Goal: Transaction & Acquisition: Purchase product/service

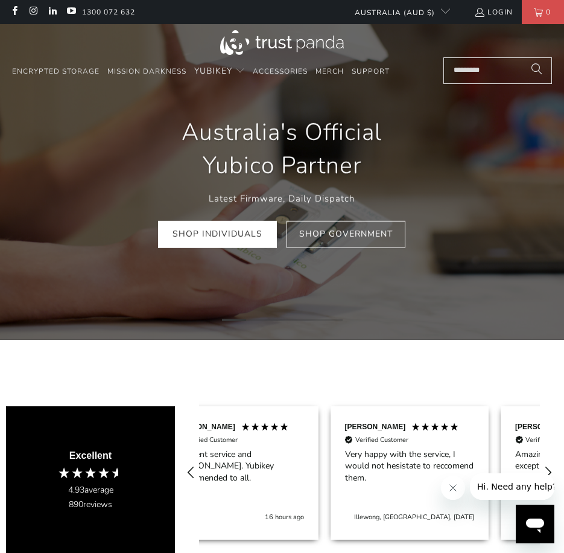
scroll to position [0, 171]
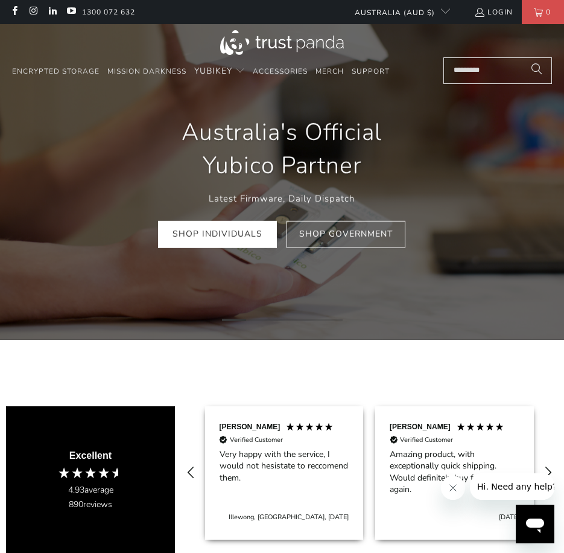
click at [499, 74] on input "Search..." at bounding box center [498, 70] width 109 height 27
paste input "**********"
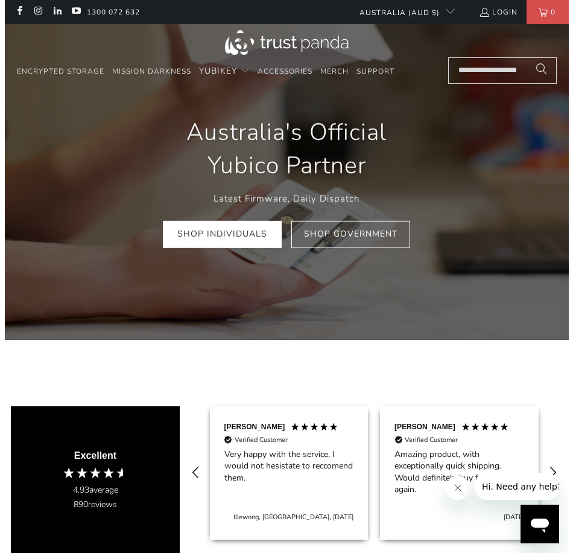
scroll to position [0, 146]
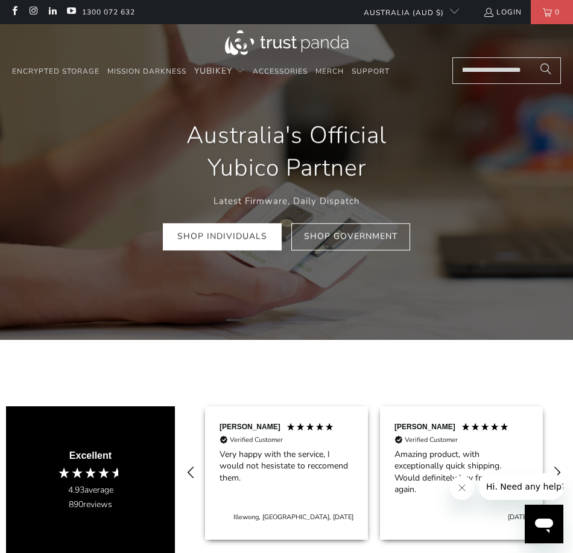
type input "**********"
click at [531, 57] on button "Search" at bounding box center [546, 70] width 30 height 27
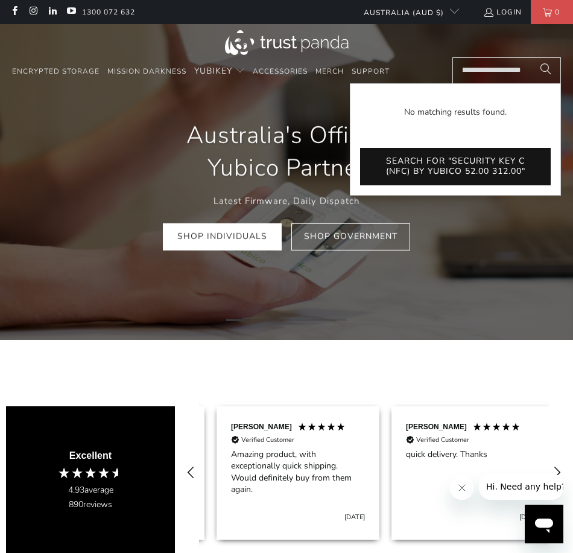
scroll to position [0, 350]
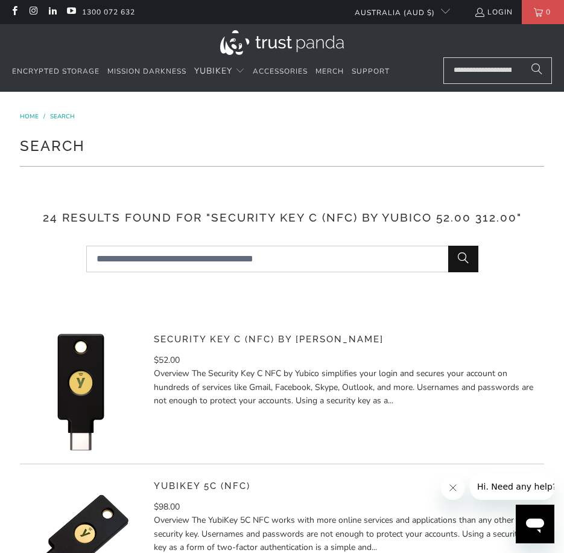
click at [191, 337] on link "Security Key C (NFC) by Yubico" at bounding box center [269, 339] width 230 height 11
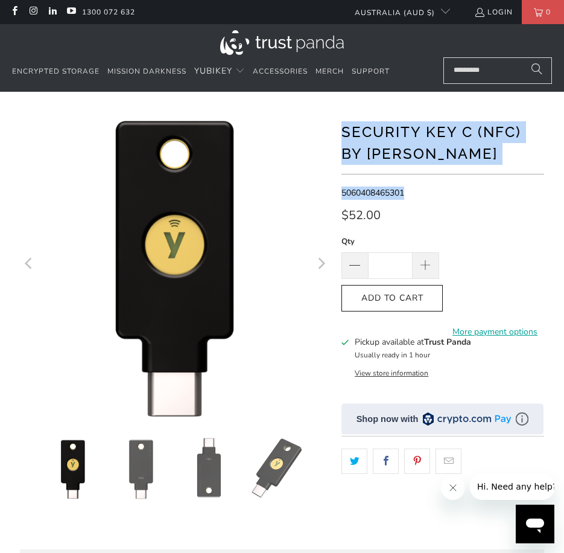
drag, startPoint x: 418, startPoint y: 192, endPoint x: 325, endPoint y: 139, distance: 107.0
click at [325, 139] on div at bounding box center [282, 354] width 536 height 489
copy div "Security Key C (NFC) by Yubico 5060408465301"
click at [424, 258] on span at bounding box center [426, 265] width 27 height 27
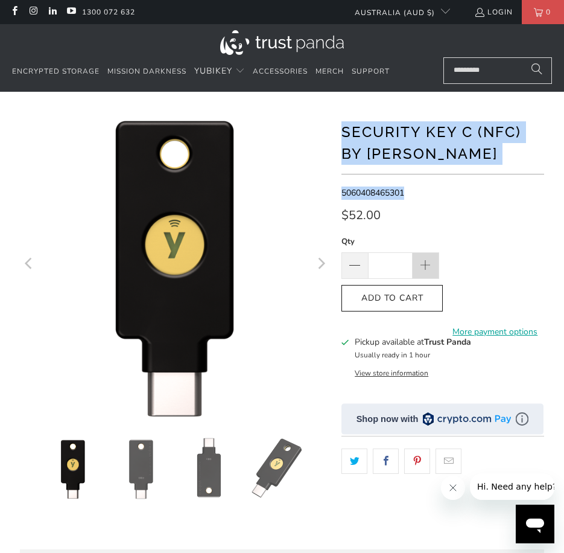
click at [424, 258] on span at bounding box center [426, 265] width 27 height 27
type input "*"
click at [389, 294] on icon "button" at bounding box center [392, 297] width 19 height 19
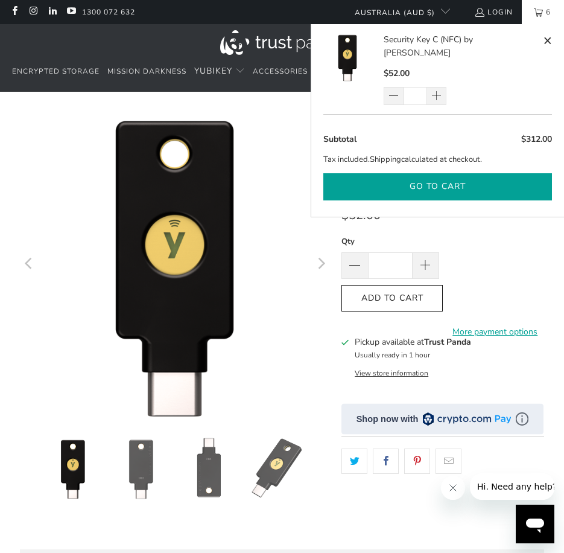
click at [436, 173] on button "Go to cart" at bounding box center [437, 186] width 229 height 27
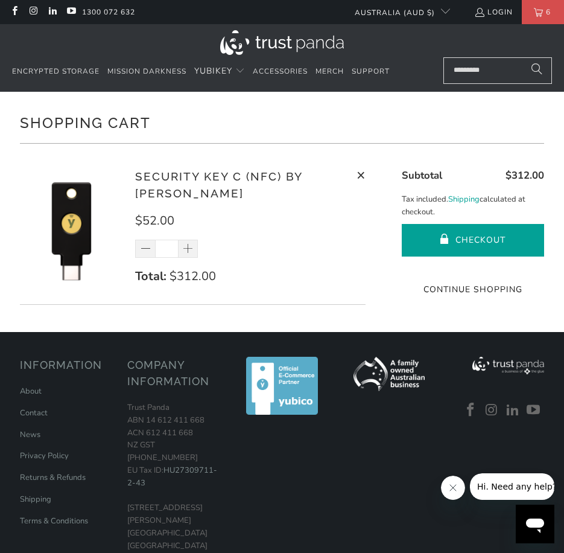
click at [474, 241] on button "Checkout" at bounding box center [473, 240] width 142 height 33
